Goal: Task Accomplishment & Management: Use online tool/utility

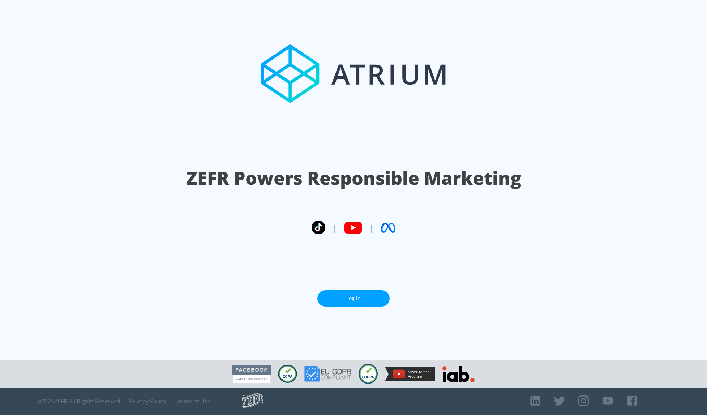
click at [349, 290] on link "Log In" at bounding box center [353, 298] width 72 height 16
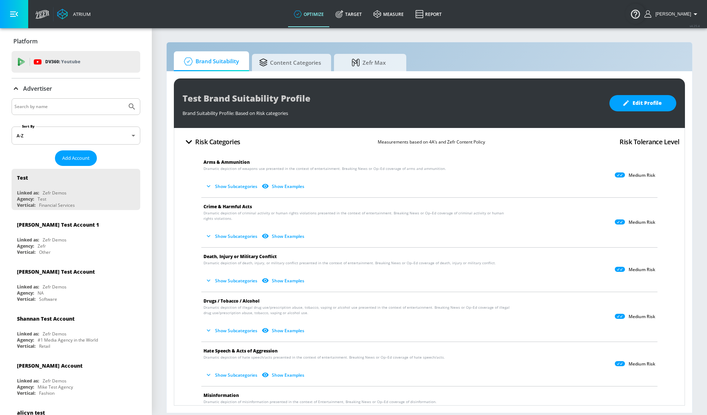
click at [90, 112] on div at bounding box center [76, 106] width 129 height 17
click at [85, 108] on input "Search by name" at bounding box center [68, 106] width 109 height 9
click at [124, 99] on button "Submit Search" at bounding box center [132, 107] width 16 height 16
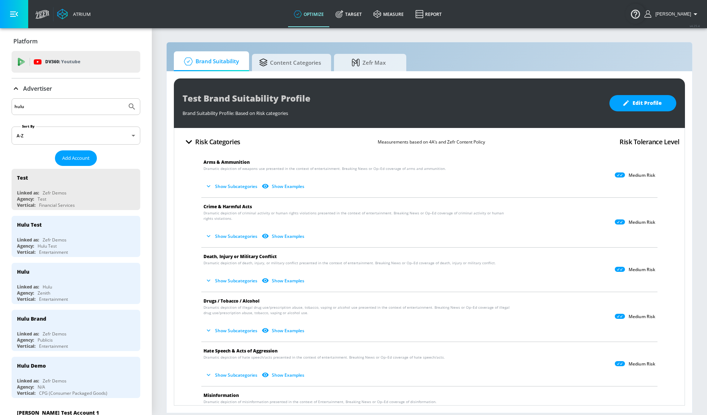
click at [110, 108] on input "hulu" at bounding box center [68, 106] width 109 height 9
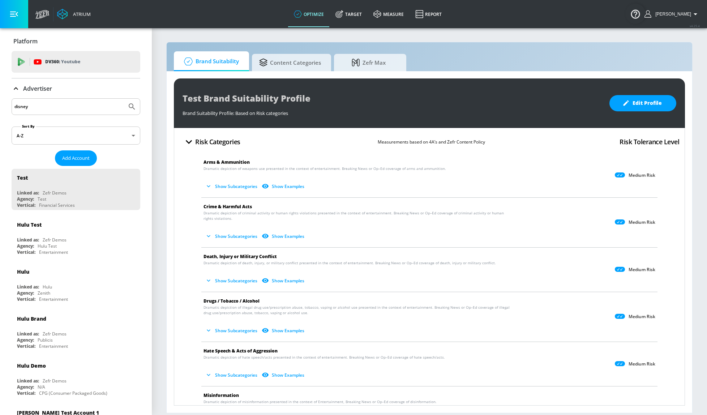
type input "disney"
click at [124, 99] on button "Submit Search" at bounding box center [132, 107] width 16 height 16
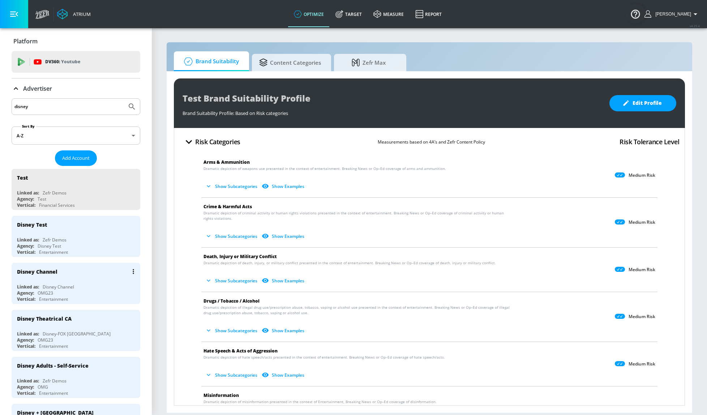
click at [103, 293] on div "Agency: OMG23" at bounding box center [77, 293] width 121 height 6
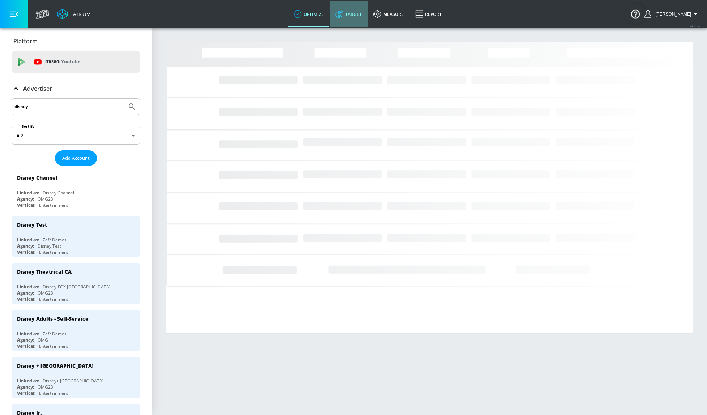
click at [350, 14] on link "Target" at bounding box center [349, 14] width 38 height 26
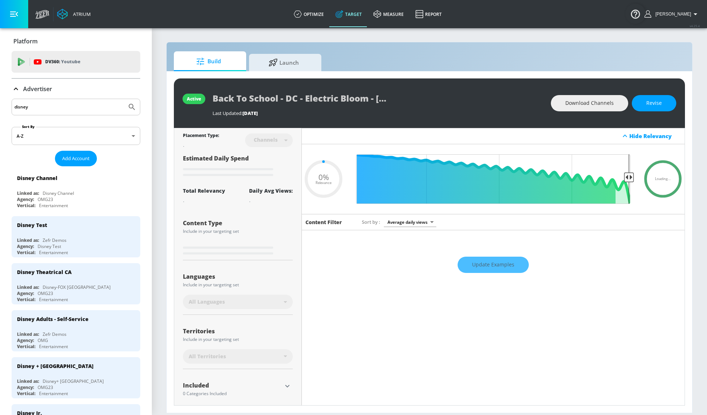
type input "0.05"
click at [302, 66] on span "Launch" at bounding box center [283, 61] width 55 height 17
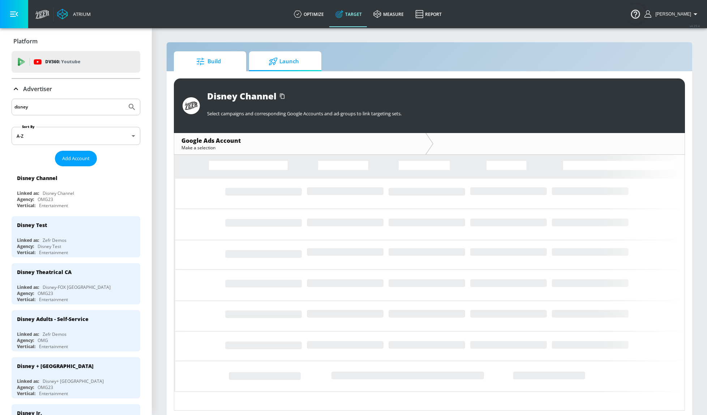
click at [229, 66] on span "Build" at bounding box center [208, 61] width 55 height 17
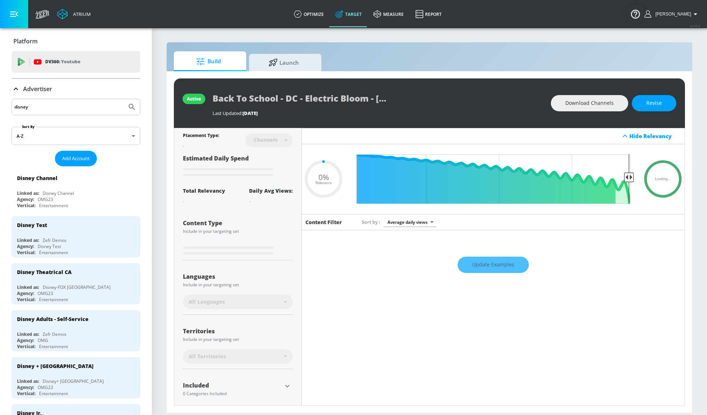
type input "0.5"
